Goal: Check status: Check status

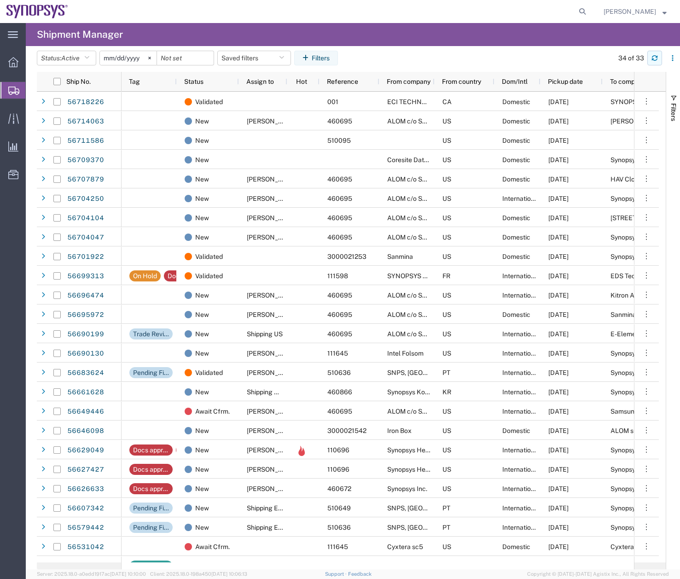
click at [649, 60] on button "button" at bounding box center [654, 58] width 15 height 15
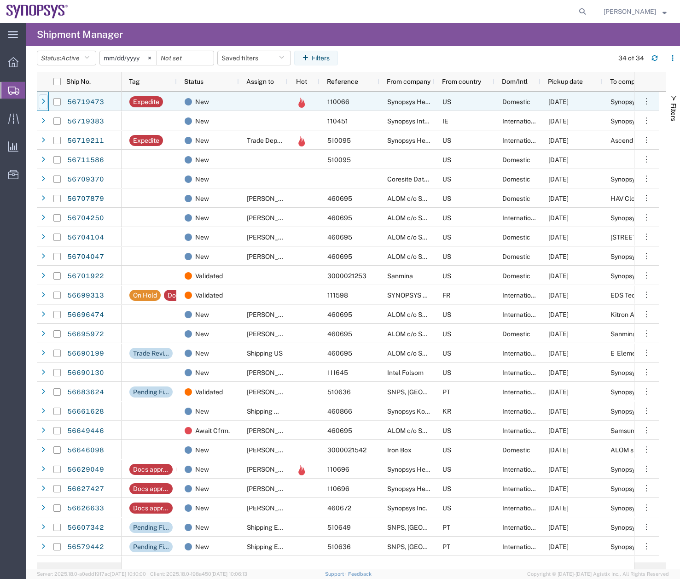
click at [47, 99] on div at bounding box center [43, 101] width 9 height 15
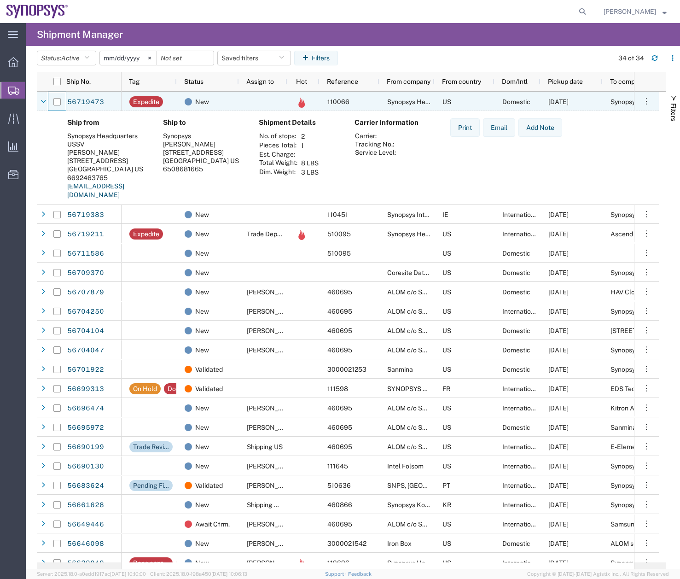
click at [48, 102] on div at bounding box center [56, 101] width 17 height 19
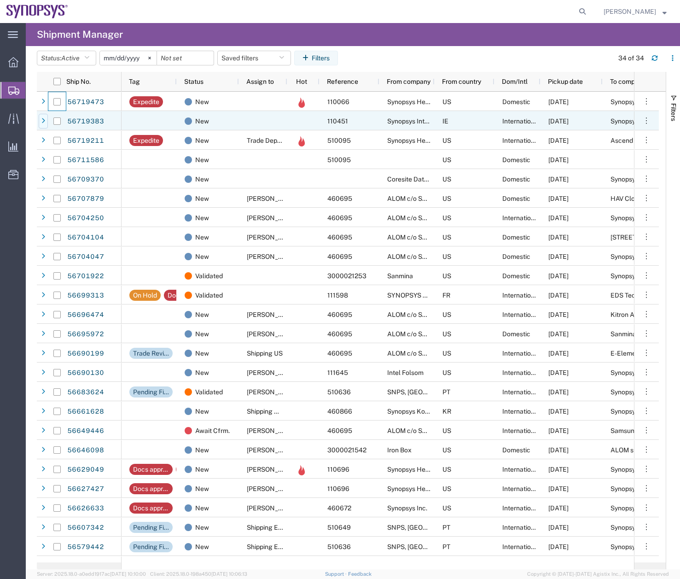
click at [47, 123] on div at bounding box center [43, 121] width 9 height 15
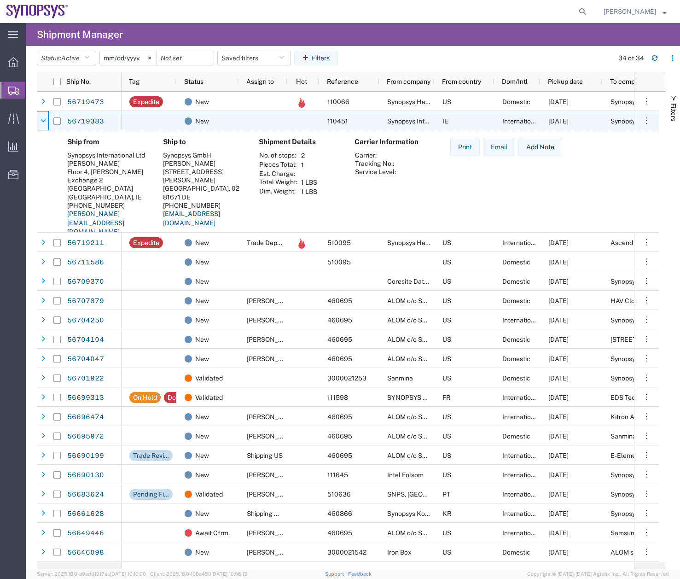
click at [47, 123] on div at bounding box center [43, 121] width 9 height 15
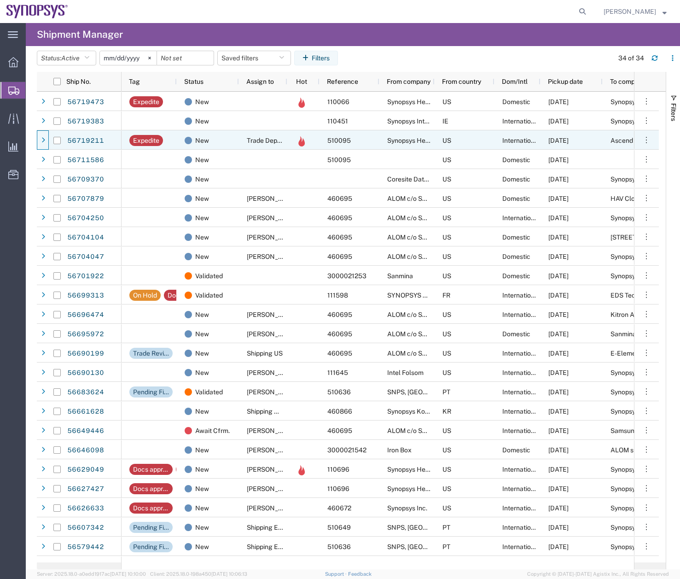
click at [46, 142] on div at bounding box center [43, 140] width 9 height 15
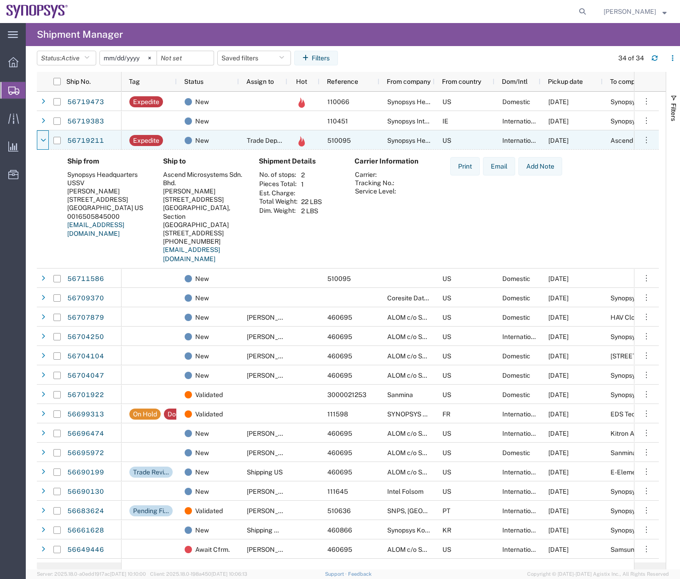
click at [46, 142] on icon at bounding box center [44, 140] width 6 height 6
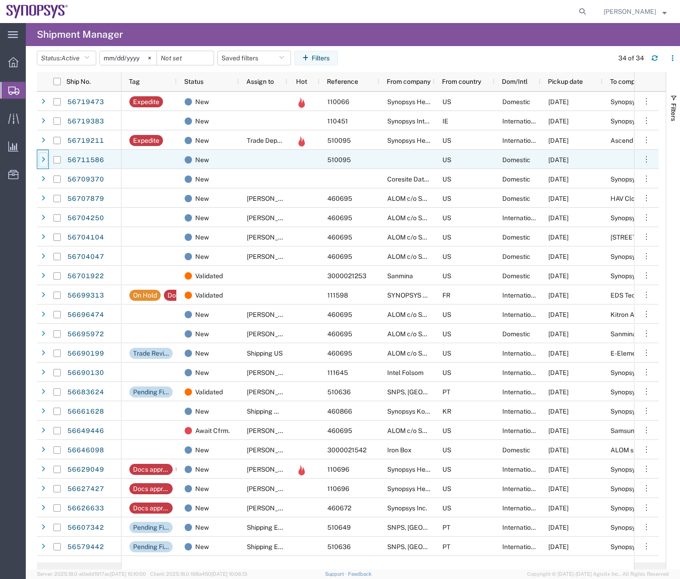
click at [46, 164] on div at bounding box center [43, 159] width 9 height 15
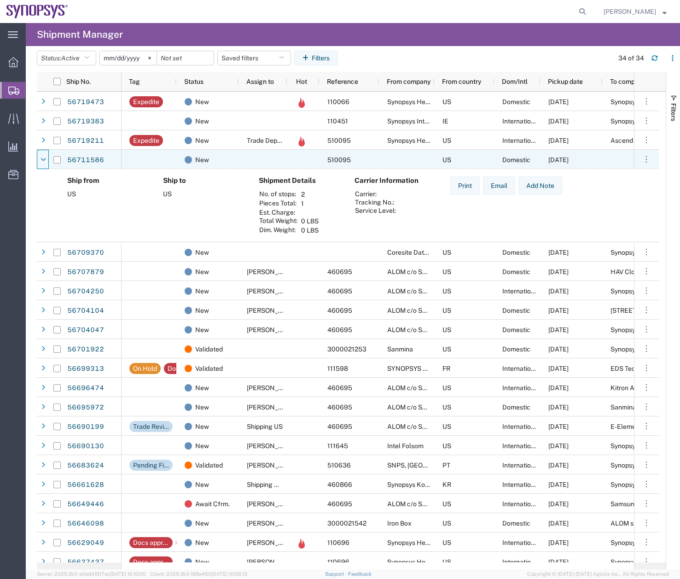
click at [46, 164] on div at bounding box center [43, 159] width 9 height 15
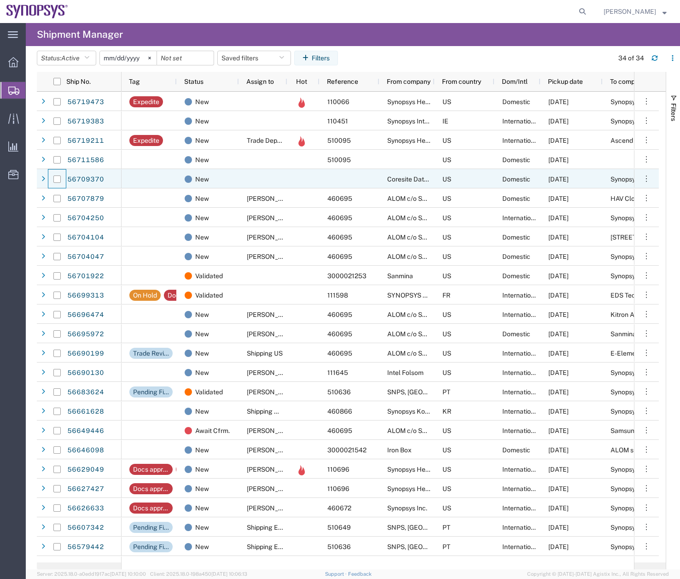
click at [50, 188] on div at bounding box center [56, 178] width 17 height 19
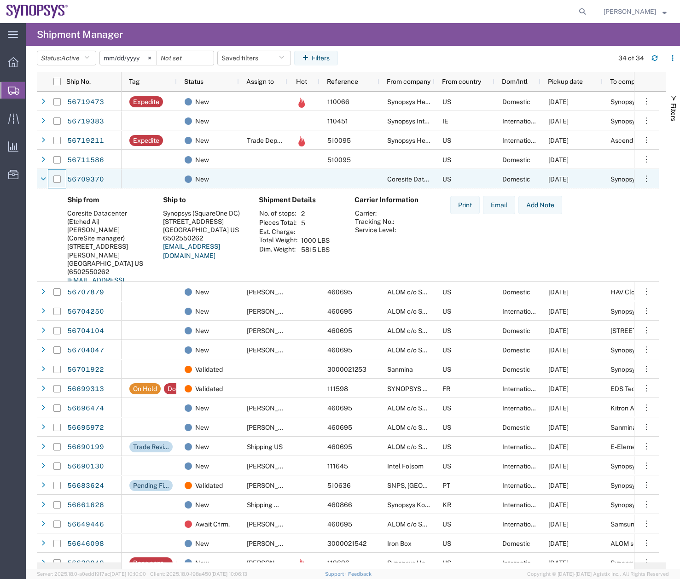
click at [50, 188] on div at bounding box center [56, 178] width 17 height 19
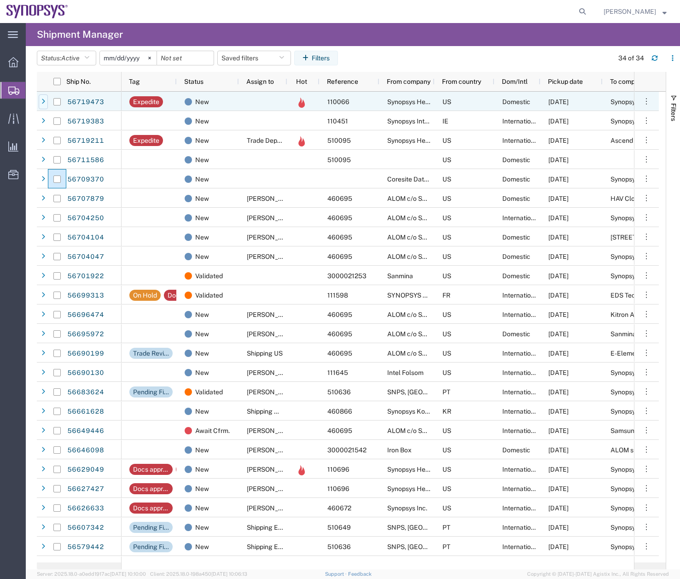
click at [44, 99] on icon at bounding box center [43, 102] width 4 height 6
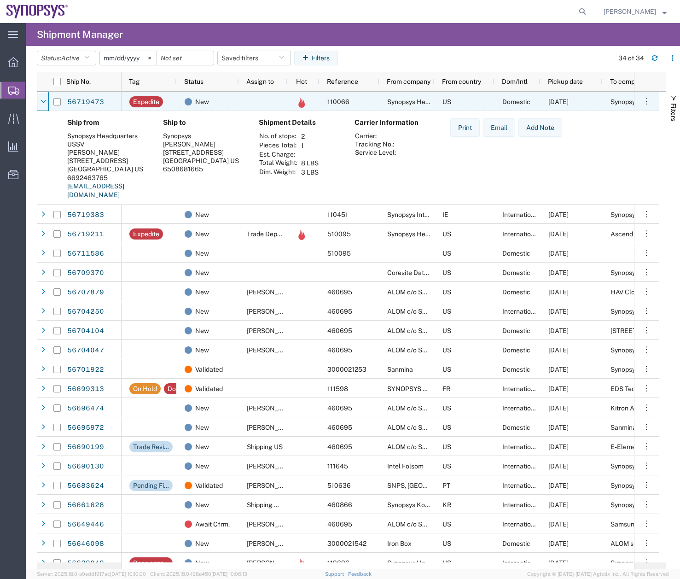
click at [44, 99] on icon at bounding box center [44, 102] width 6 height 6
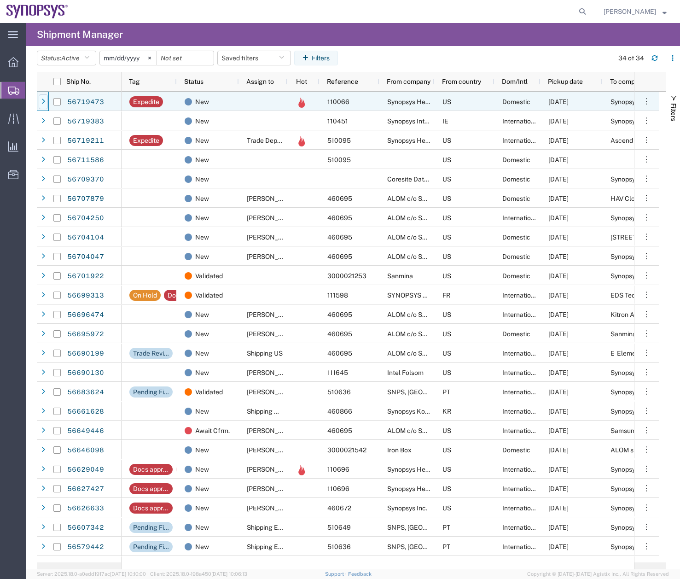
click at [41, 101] on div at bounding box center [43, 101] width 9 height 15
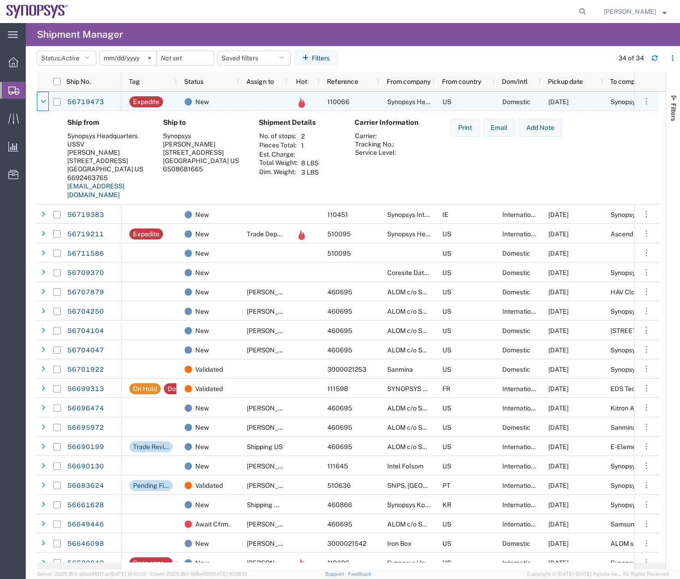
click at [41, 101] on icon at bounding box center [44, 102] width 6 height 6
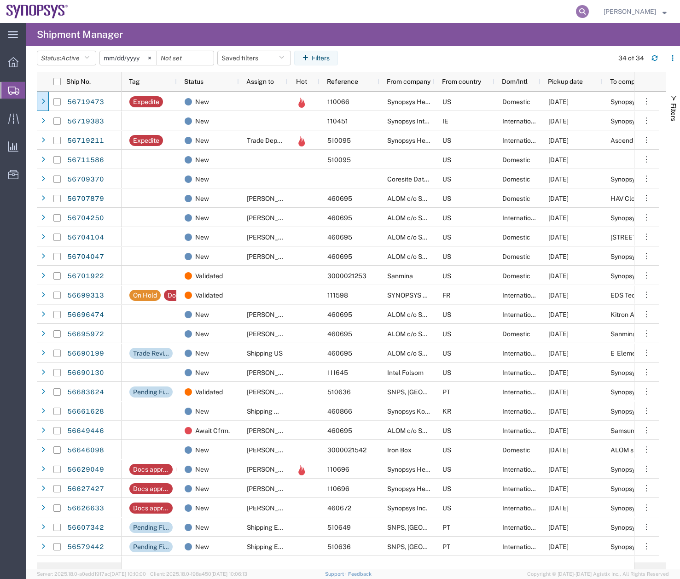
click at [586, 12] on icon at bounding box center [582, 11] width 13 height 13
click at [439, 11] on input "search" at bounding box center [436, 11] width 280 height 22
type input "55910213"
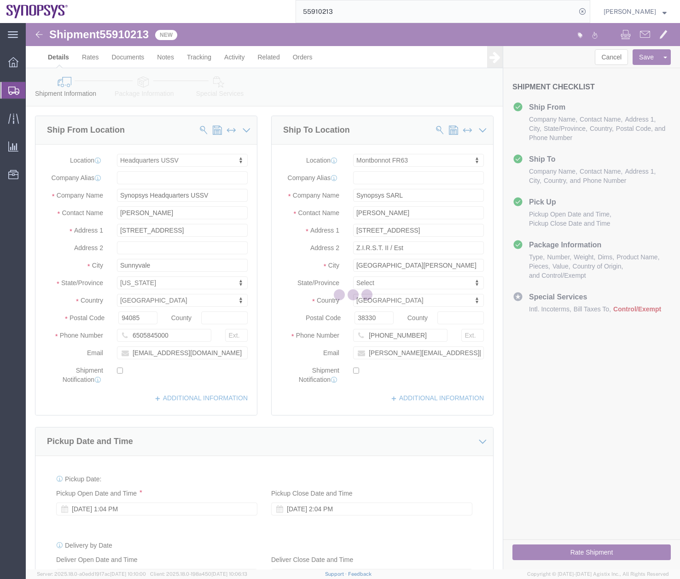
select select "63204"
select select "63106"
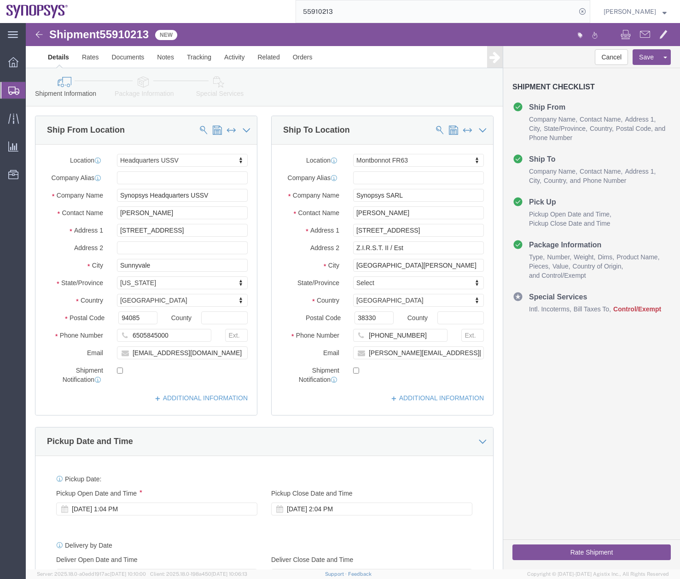
click link "Package Information"
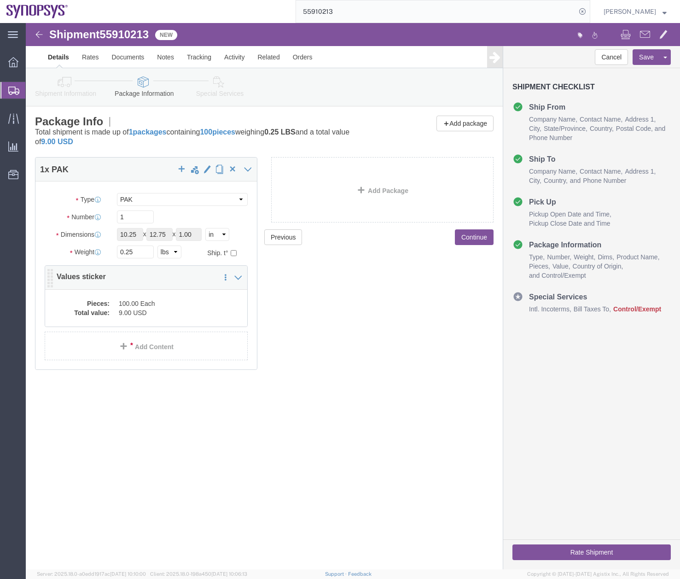
click dd "9.00 USD"
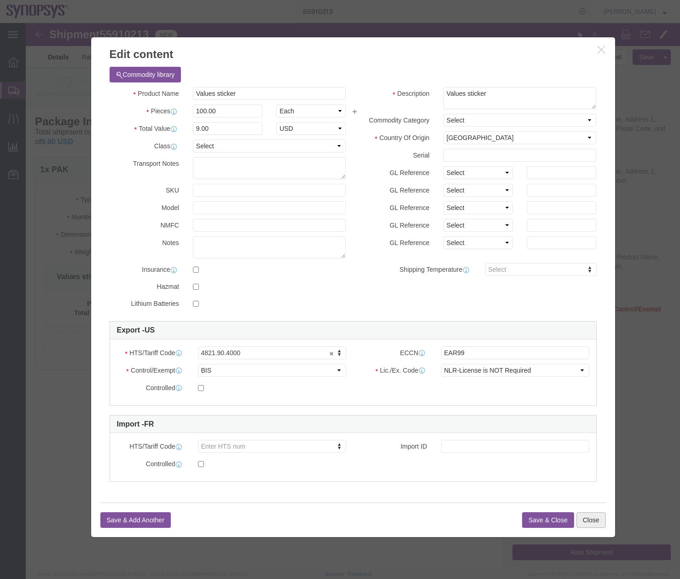
click button "Close"
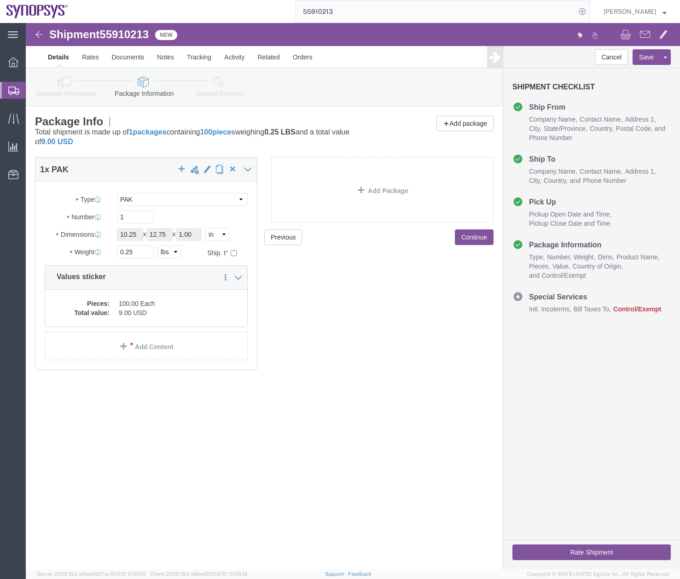
click icon
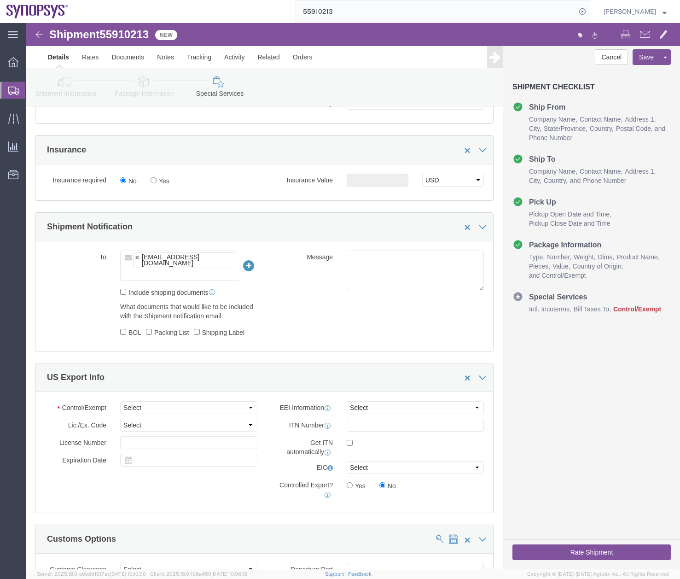
scroll to position [596, 0]
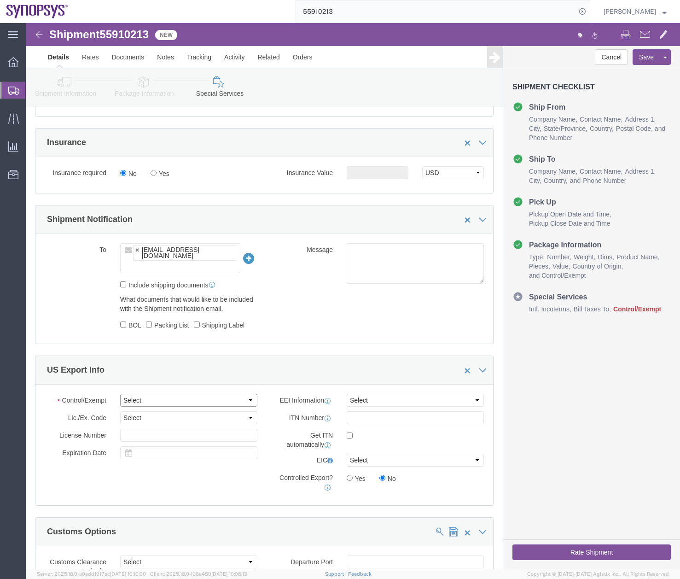
click select "Select ATF BIS DEA EPA FDA FTR ITAR OFAC Other (OPA)"
select select "BIS"
click select "Select ATF BIS DEA EPA FDA FTR ITAR OFAC Other (OPA)"
click select "Select AES-Direct EEI Carrier File EEI EEI Exempt"
select select "EXEM"
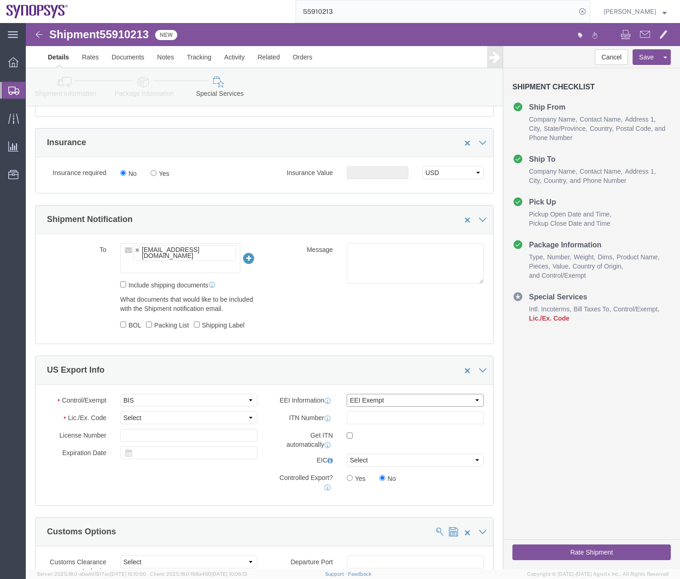
click select "Select AES-Direct EEI Carrier File EEI EEI Exempt"
click select "Select AGR-Agricultural APP-Computers APR-Additional Permissive Exports AVS-Air…"
select select "NLR"
click select "Select AGR-Agricultural APP-Computers APR-Additional Permissive Exports AVS-Air…"
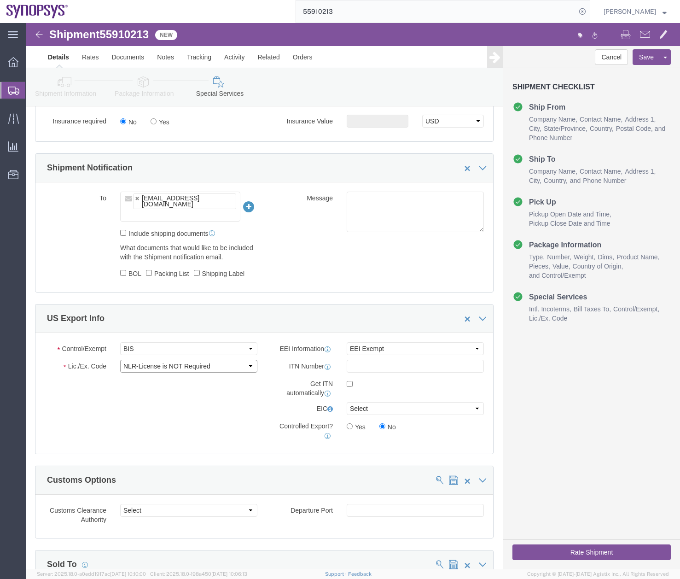
scroll to position [0, 0]
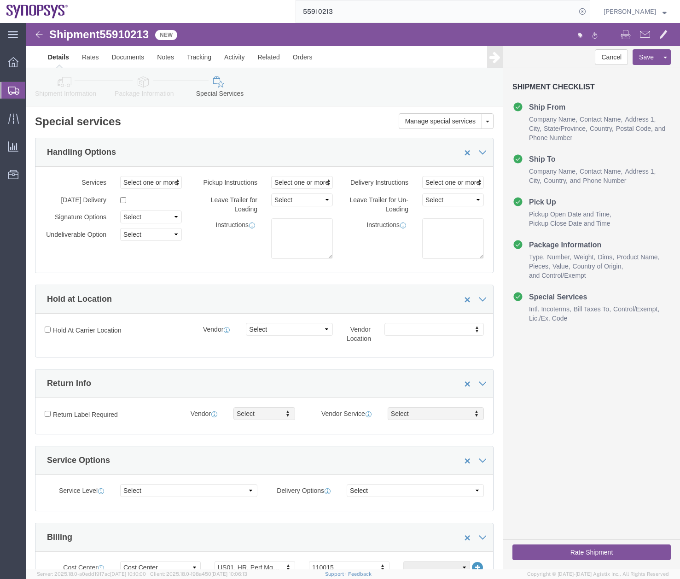
click button "Rate Shipment"
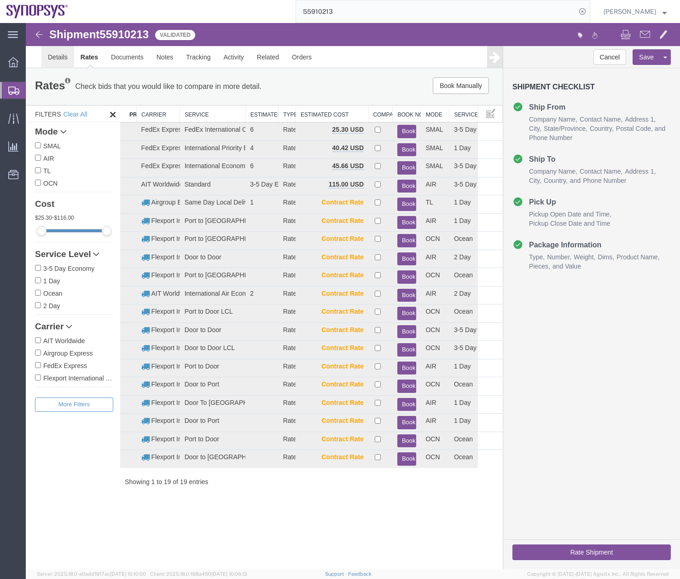
click at [67, 58] on link "Details" at bounding box center [57, 57] width 33 height 22
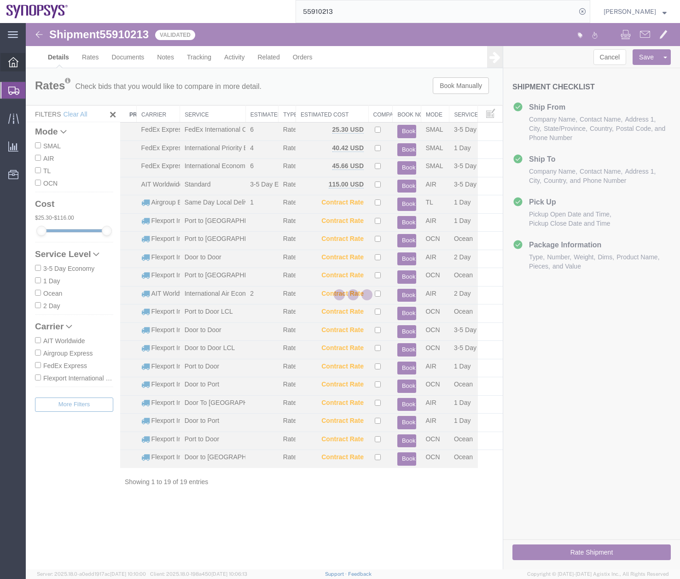
select select "63204"
select select "63106"
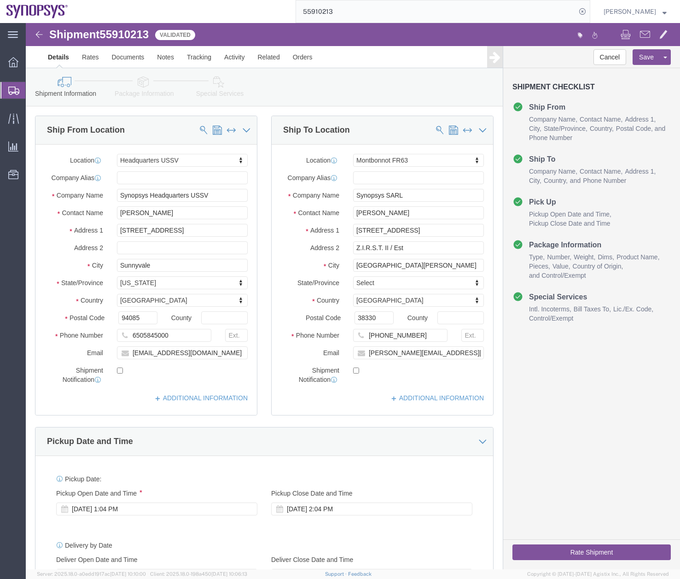
click at [6, 93] on div at bounding box center [13, 90] width 26 height 17
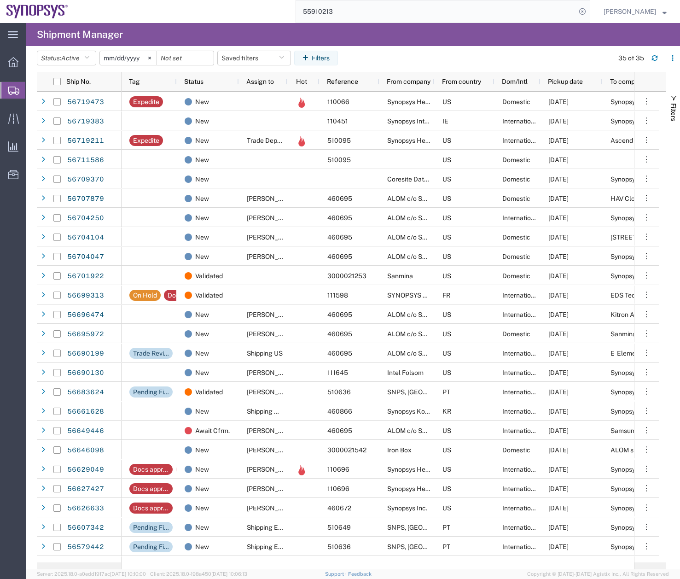
drag, startPoint x: 357, startPoint y: 12, endPoint x: 277, endPoint y: 31, distance: 82.4
click at [283, 29] on div "main_menu Created with Sketch. Collapse Menu Overview Shipments Shipment Manage…" at bounding box center [340, 301] width 680 height 556
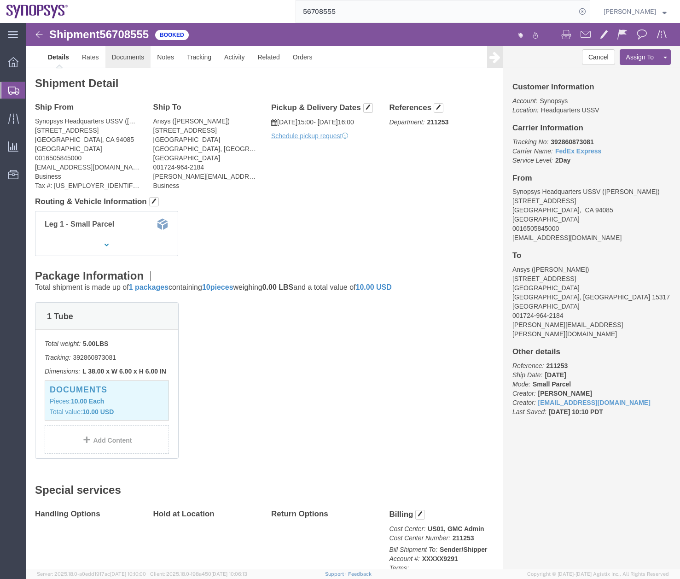
click link "Documents"
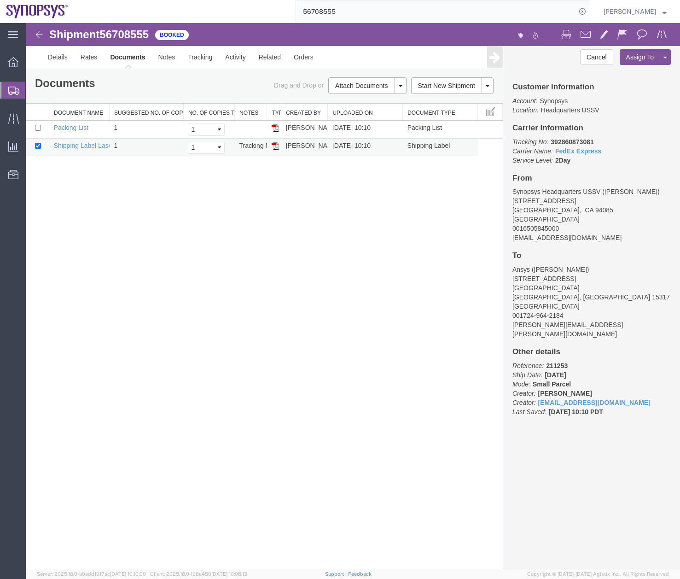
click at [274, 150] on img at bounding box center [275, 145] width 7 height 7
click at [18, 85] on div at bounding box center [13, 90] width 26 height 17
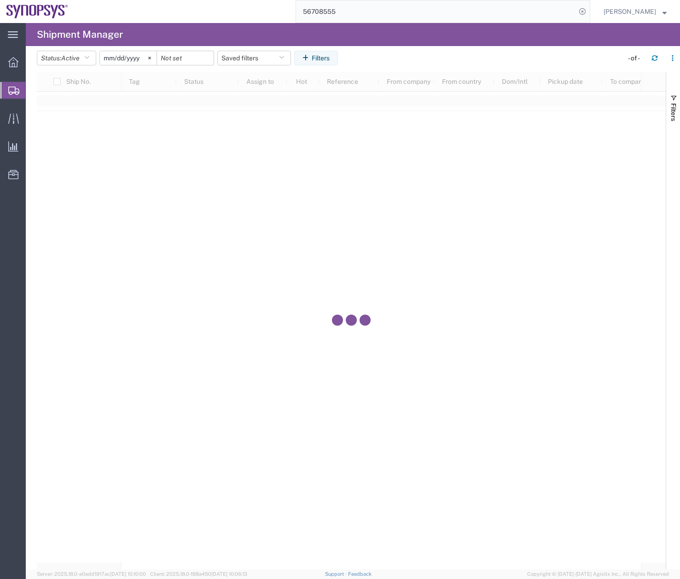
click at [358, 10] on input "56708555" at bounding box center [436, 11] width 280 height 22
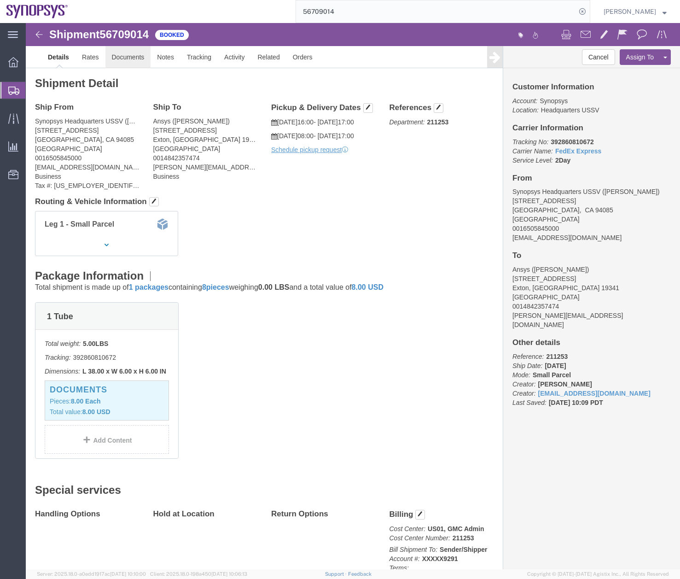
click link "Documents"
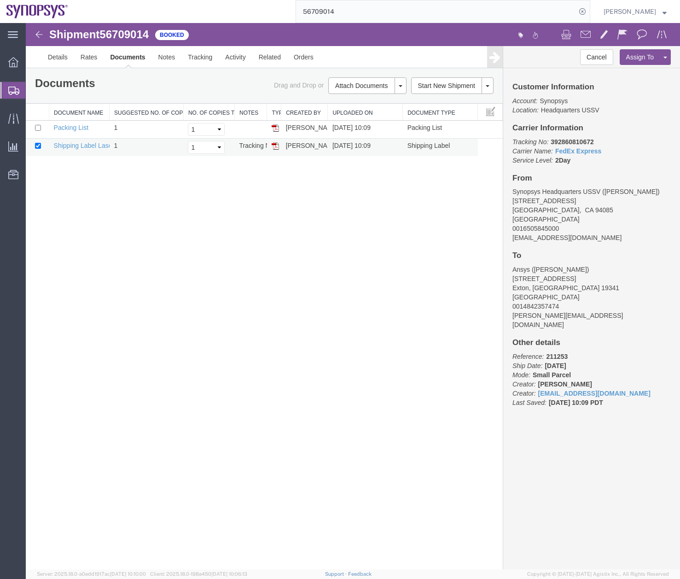
click at [273, 144] on img at bounding box center [275, 145] width 7 height 7
drag, startPoint x: 12, startPoint y: 93, endPoint x: 262, endPoint y: 0, distance: 266.3
click at [12, 93] on icon at bounding box center [13, 91] width 11 height 8
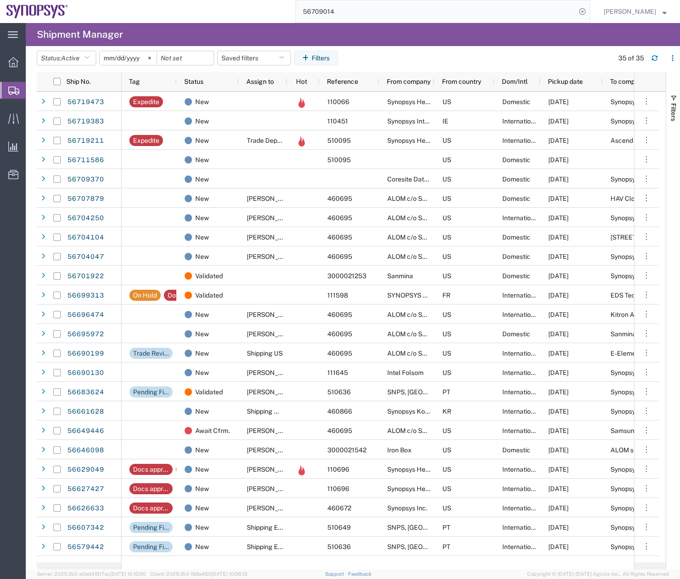
click at [350, 13] on input "56709014" at bounding box center [436, 11] width 280 height 22
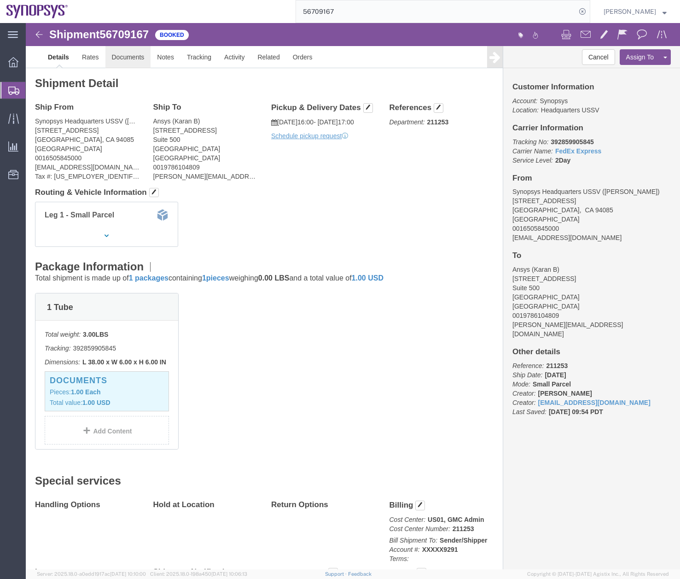
click link "Documents"
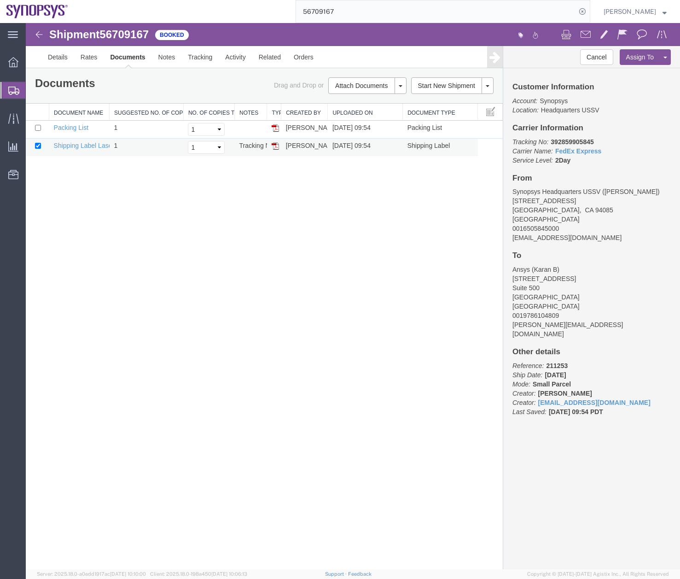
click at [275, 146] on img at bounding box center [275, 145] width 7 height 7
click at [355, 11] on input "56709167" at bounding box center [436, 11] width 280 height 22
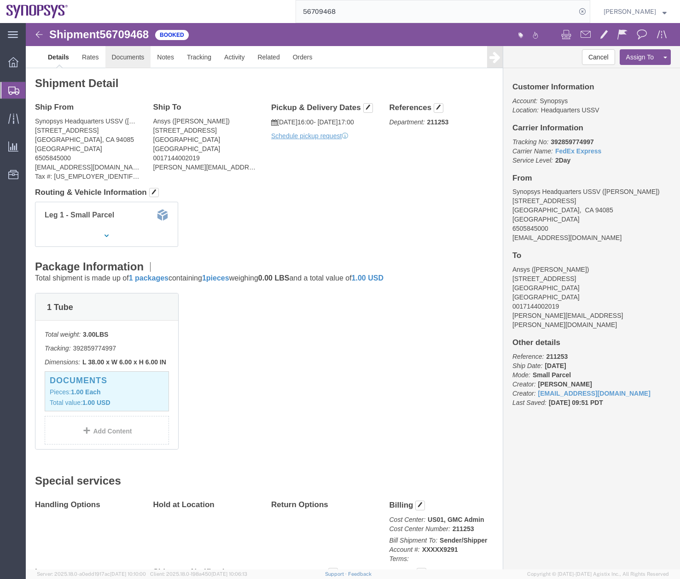
click link "Documents"
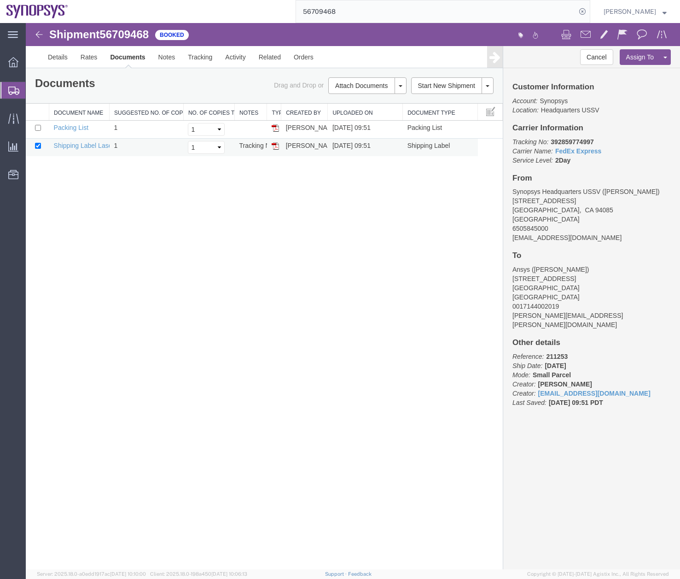
click at [274, 146] on img at bounding box center [275, 145] width 7 height 7
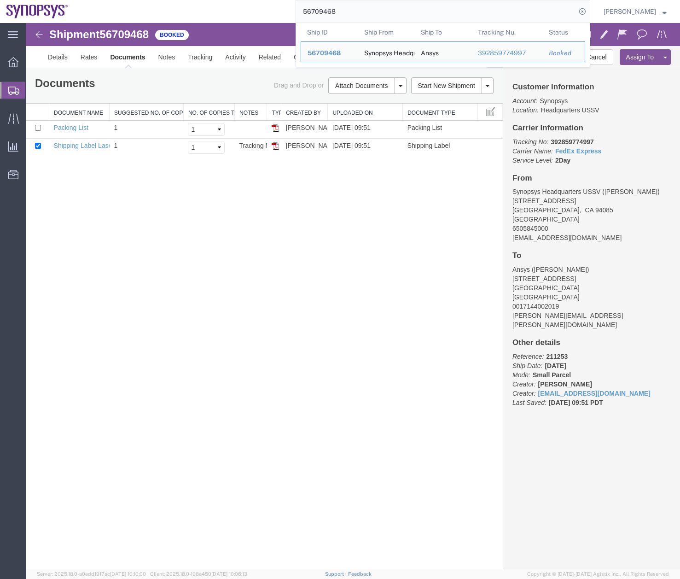
click at [350, 8] on input "56709468" at bounding box center [436, 11] width 280 height 22
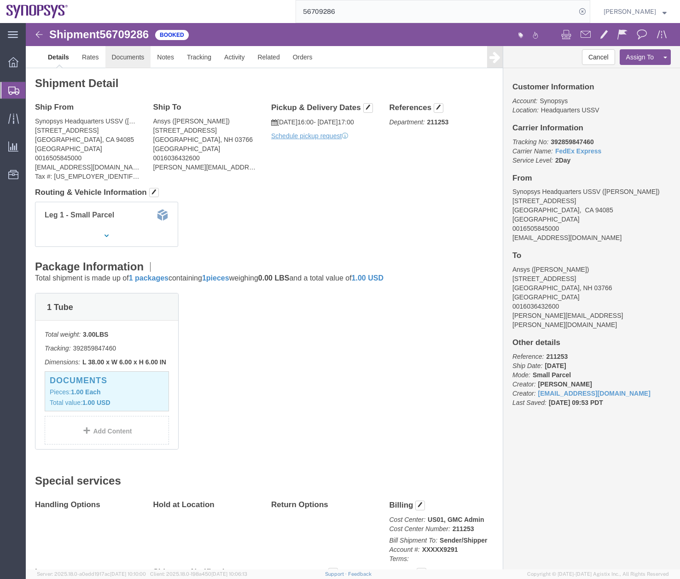
click link "Documents"
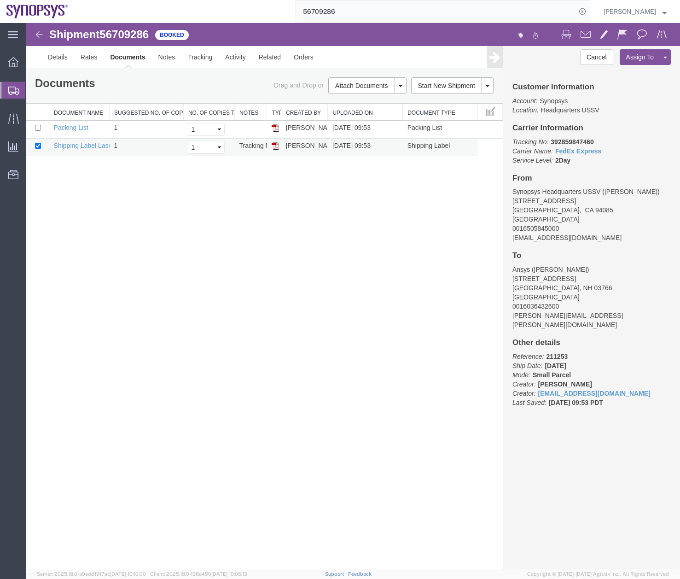
click at [274, 146] on img at bounding box center [275, 145] width 7 height 7
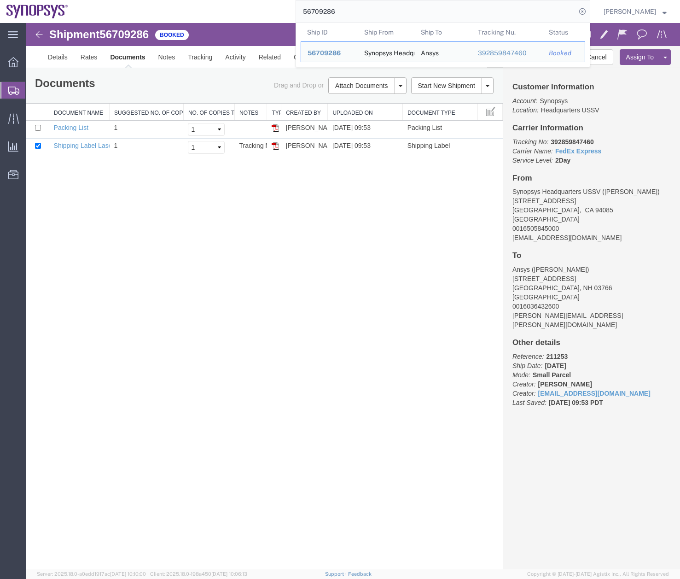
click at [350, 14] on input "56709286" at bounding box center [436, 11] width 280 height 22
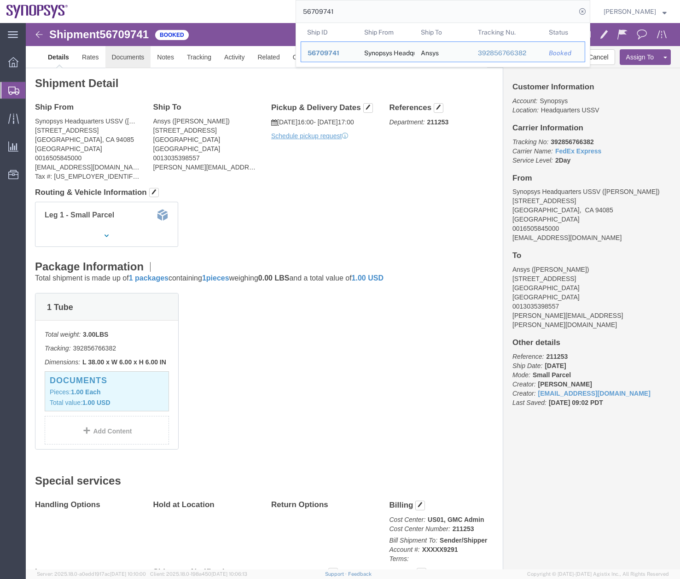
click link "Documents"
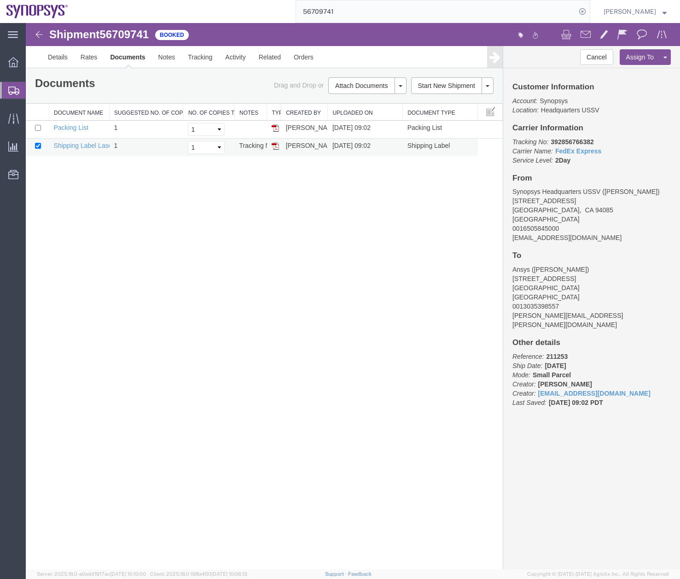
click at [274, 146] on img at bounding box center [275, 145] width 7 height 7
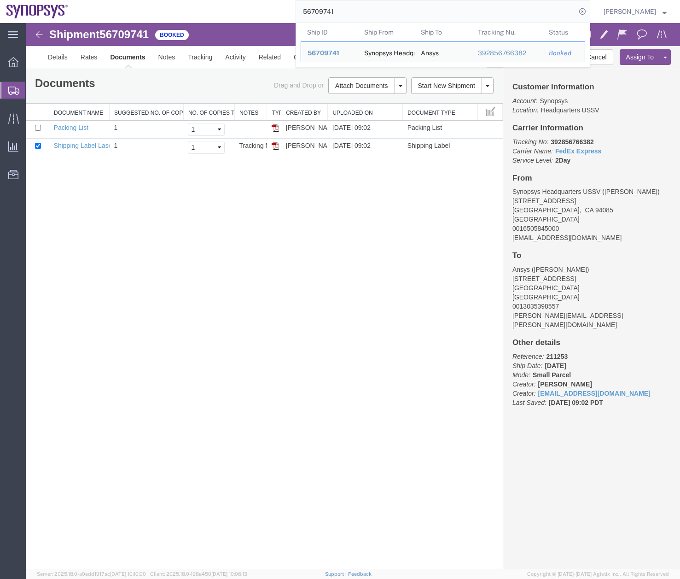
click at [355, 10] on input "56709741" at bounding box center [436, 11] width 280 height 22
drag, startPoint x: 355, startPoint y: 10, endPoint x: 307, endPoint y: 23, distance: 50.5
click at [307, 23] on form "56709741 Ship ID Ship From Ship To Tracking Nu. Status Ship ID 56709741 Ship Fr…" at bounding box center [443, 11] width 295 height 23
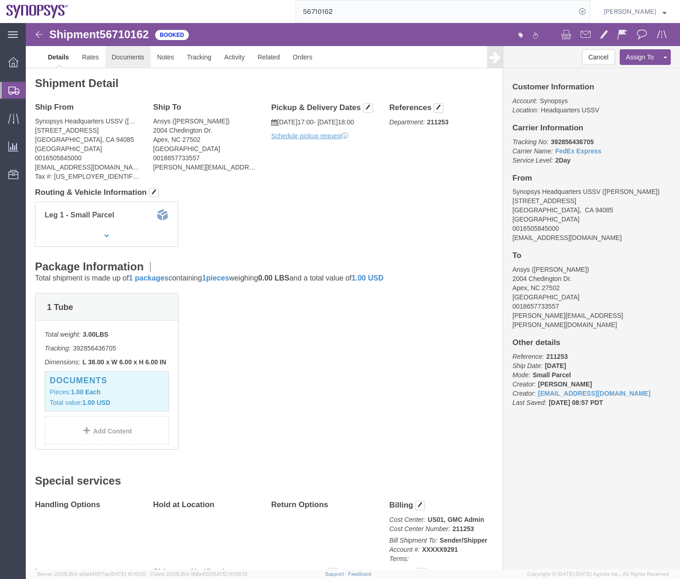
click link "Documents"
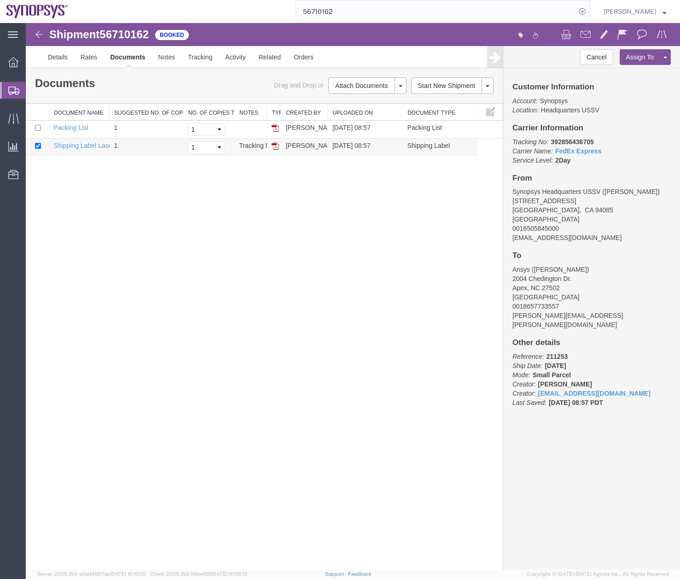
click at [276, 146] on img at bounding box center [275, 145] width 7 height 7
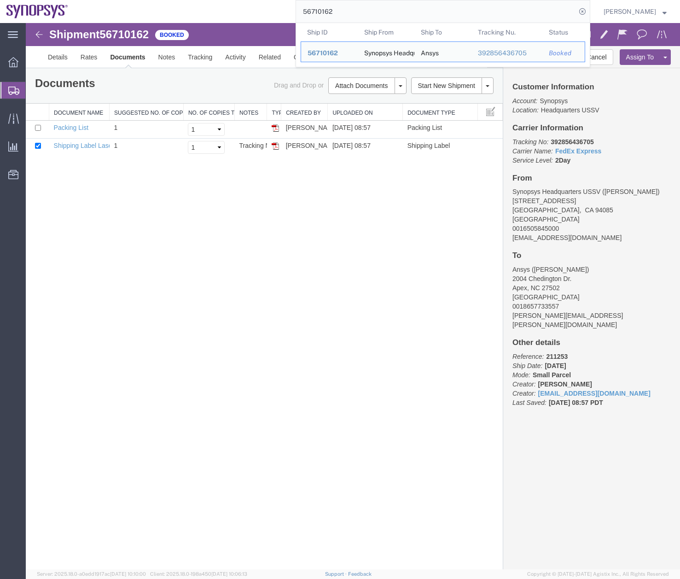
drag, startPoint x: 374, startPoint y: 34, endPoint x: 186, endPoint y: 30, distance: 187.9
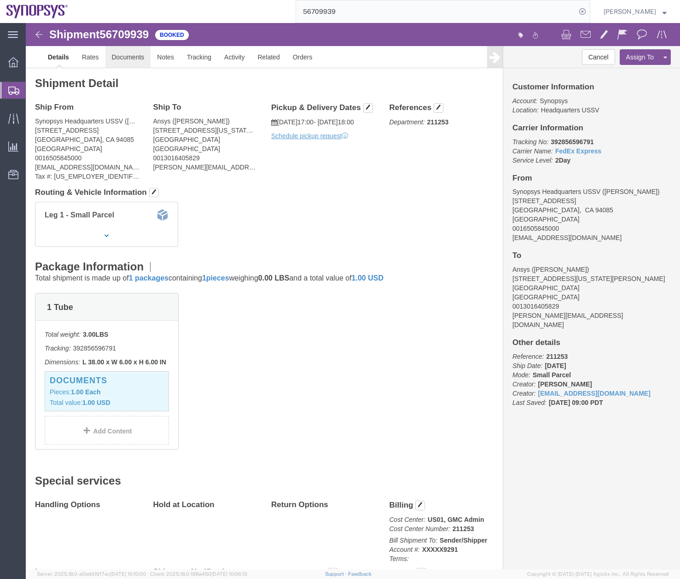
click link "Documents"
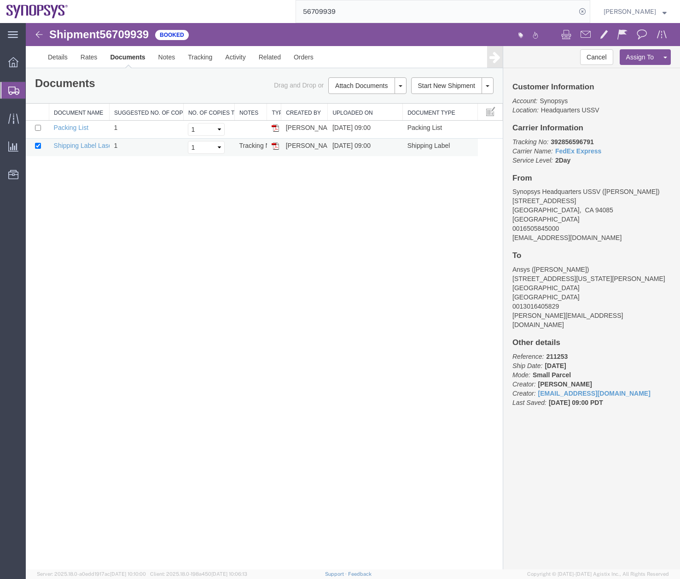
click at [274, 147] on img at bounding box center [275, 145] width 7 height 7
click at [352, 4] on input "56709939" at bounding box center [436, 11] width 280 height 22
type input "56710112"
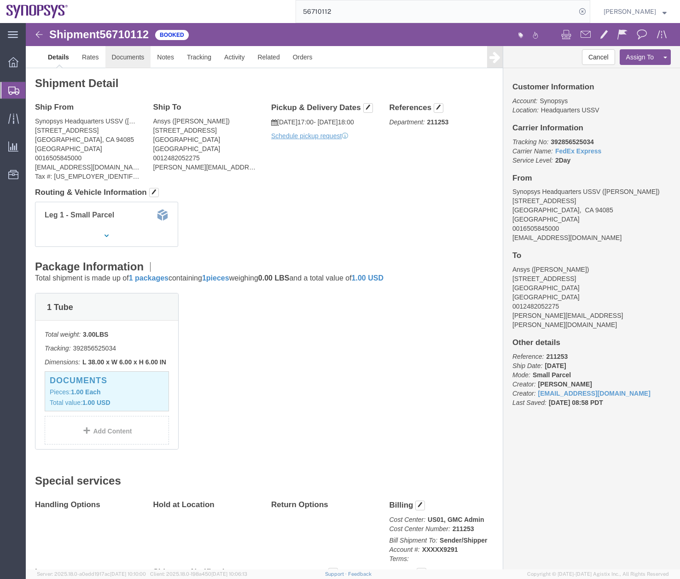
click link "Documents"
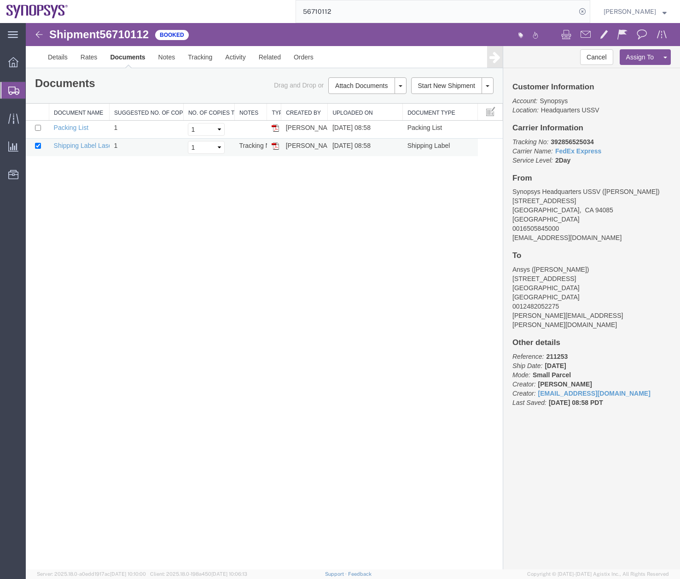
click at [277, 145] on img at bounding box center [275, 145] width 7 height 7
drag, startPoint x: 12, startPoint y: 92, endPoint x: 111, endPoint y: 2, distance: 132.7
click at [12, 92] on icon at bounding box center [13, 91] width 11 height 8
